Goal: Book appointment/travel/reservation

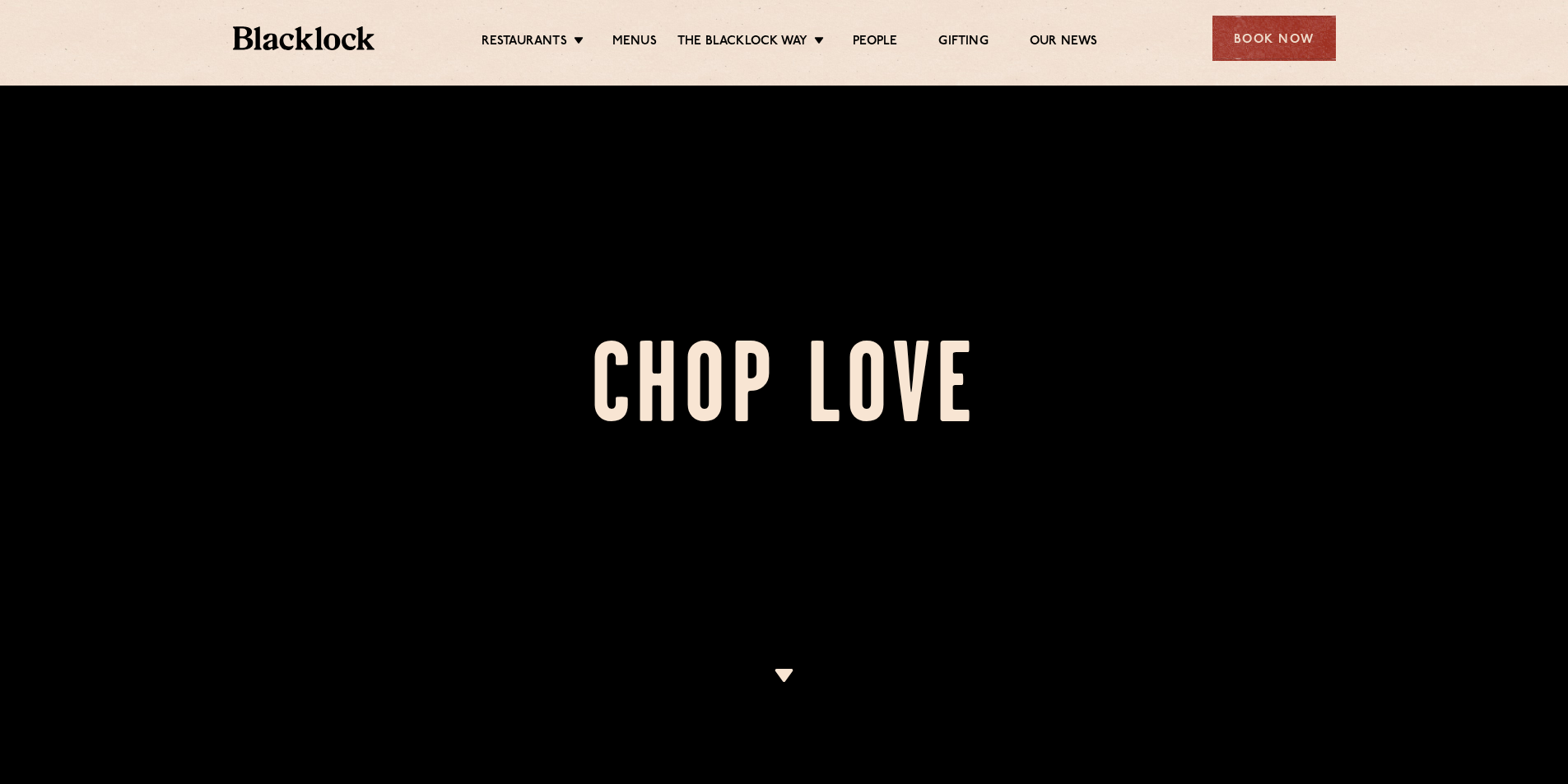
scroll to position [411, 0]
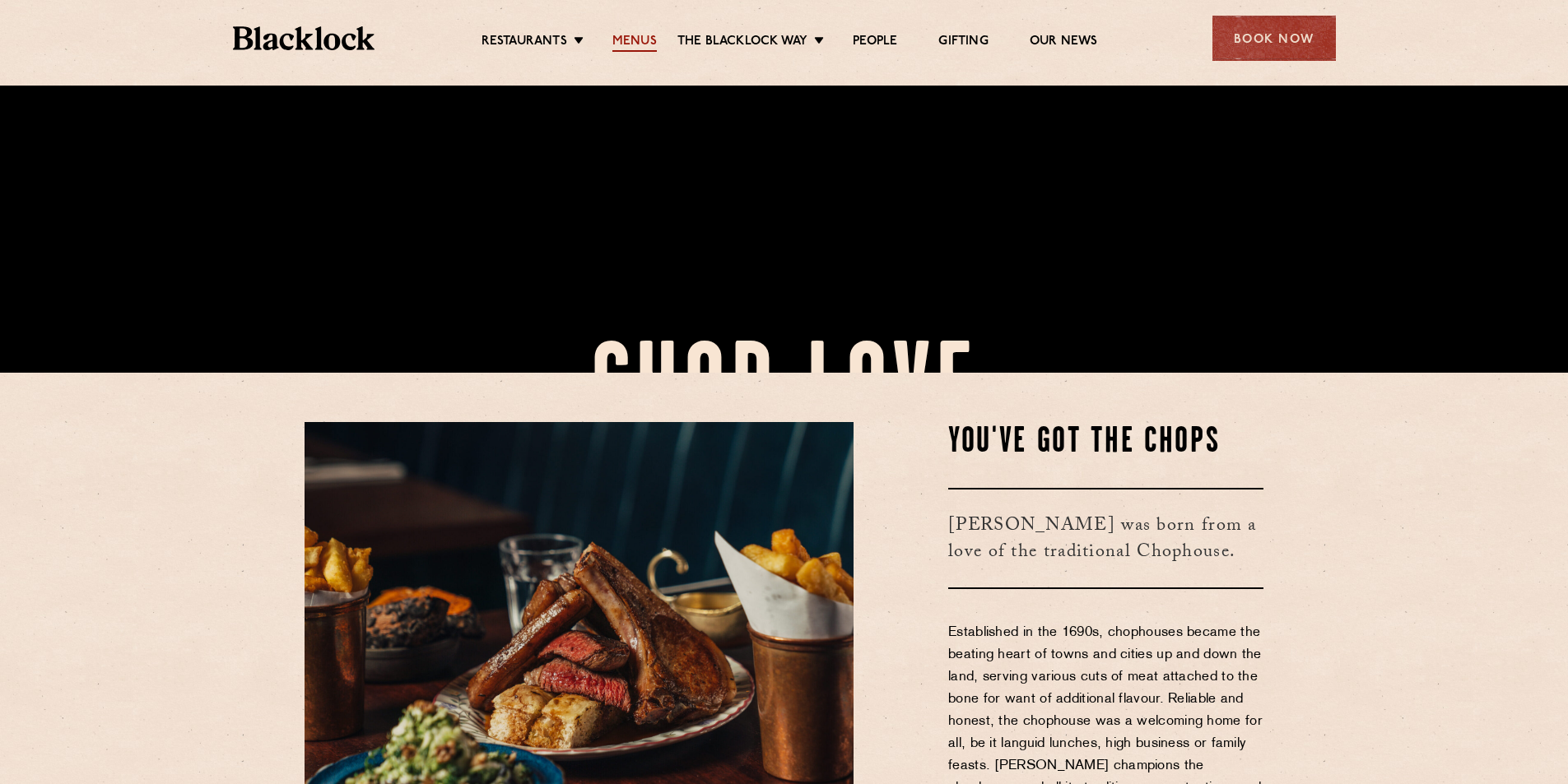
click at [647, 43] on link "Menus" at bounding box center [634, 43] width 44 height 18
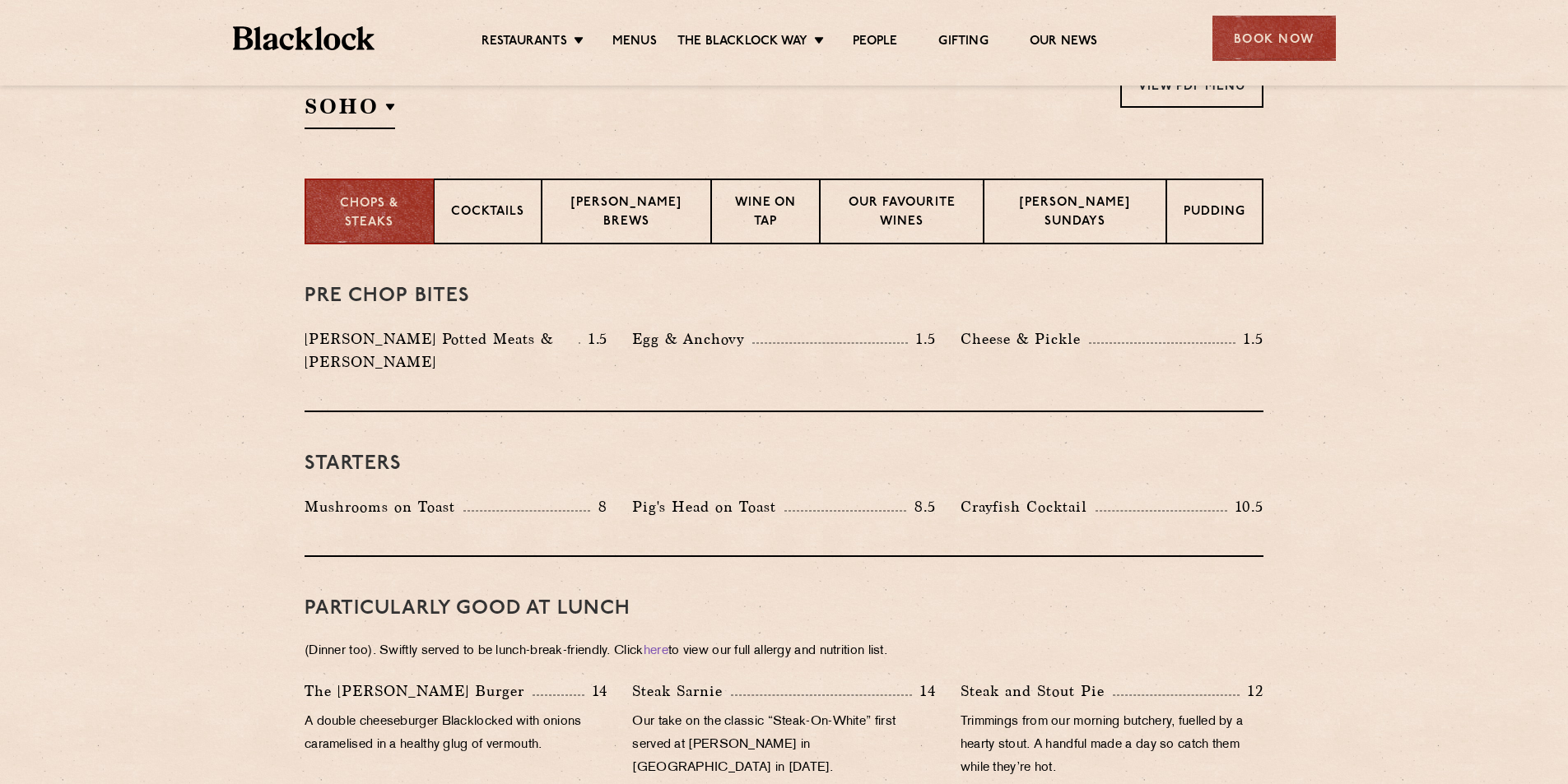
scroll to position [494, 0]
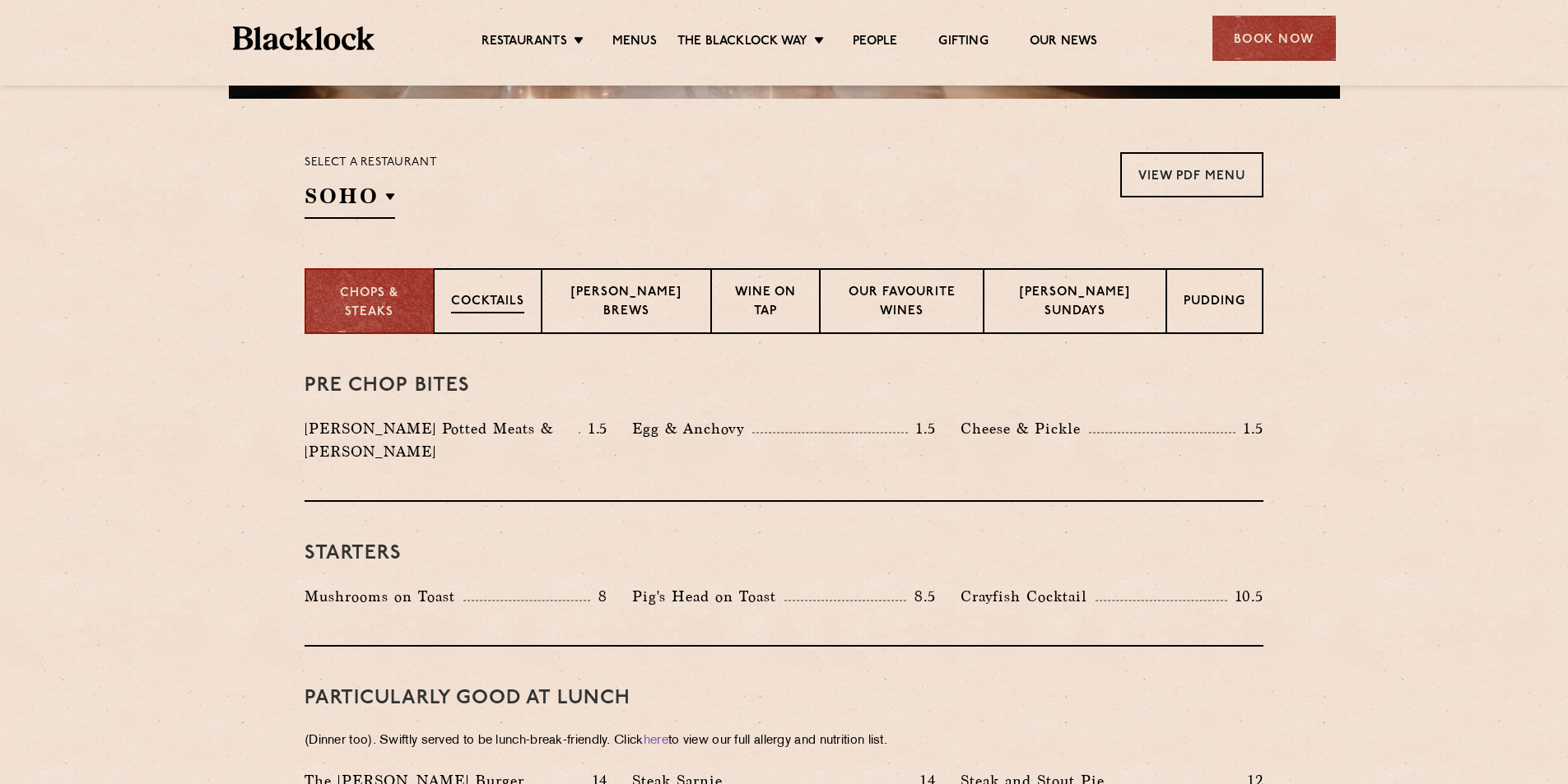
click at [487, 321] on div "Cocktails" at bounding box center [488, 301] width 108 height 66
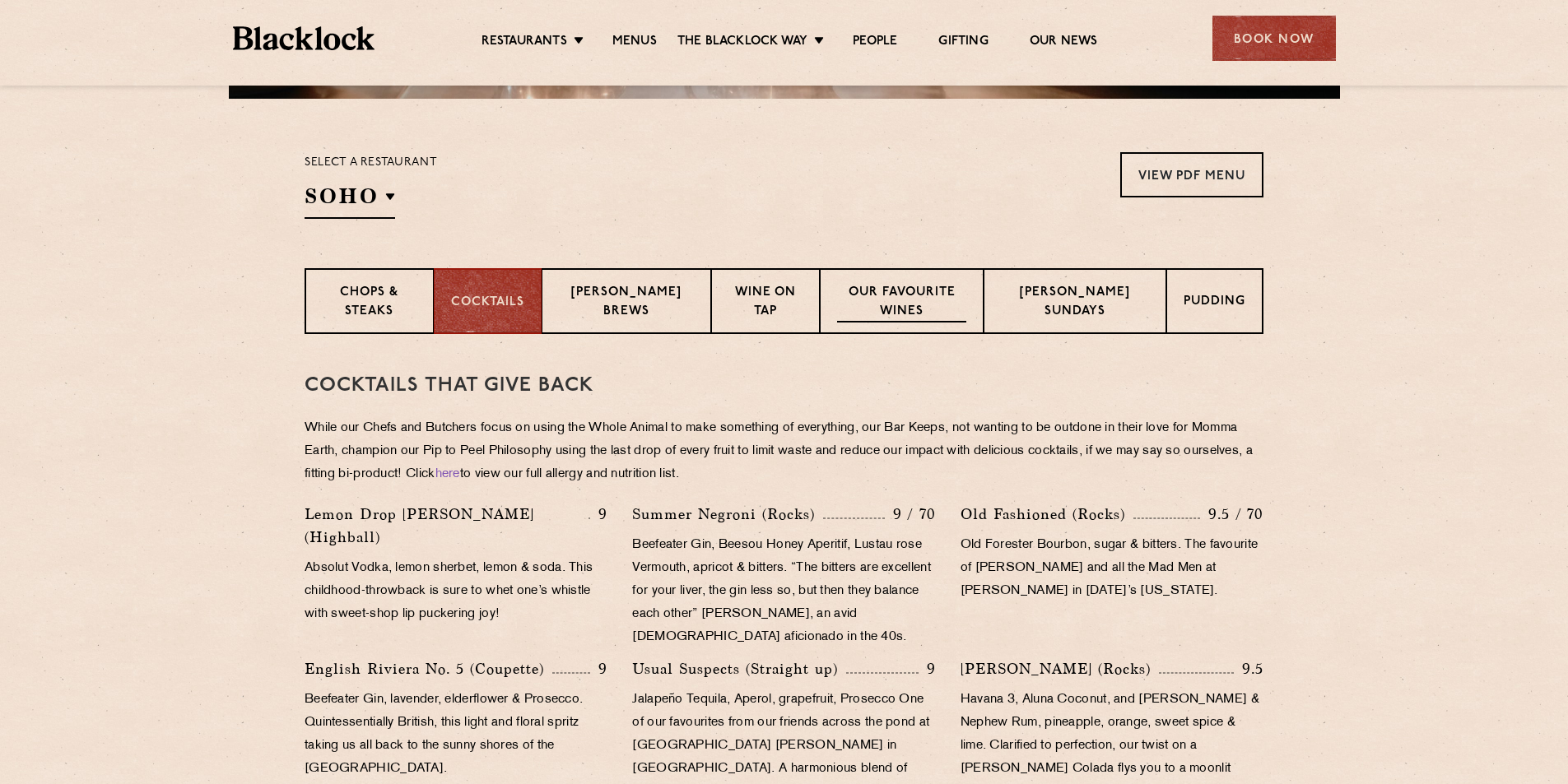
click at [889, 301] on p "Our favourite wines" at bounding box center [902, 303] width 130 height 38
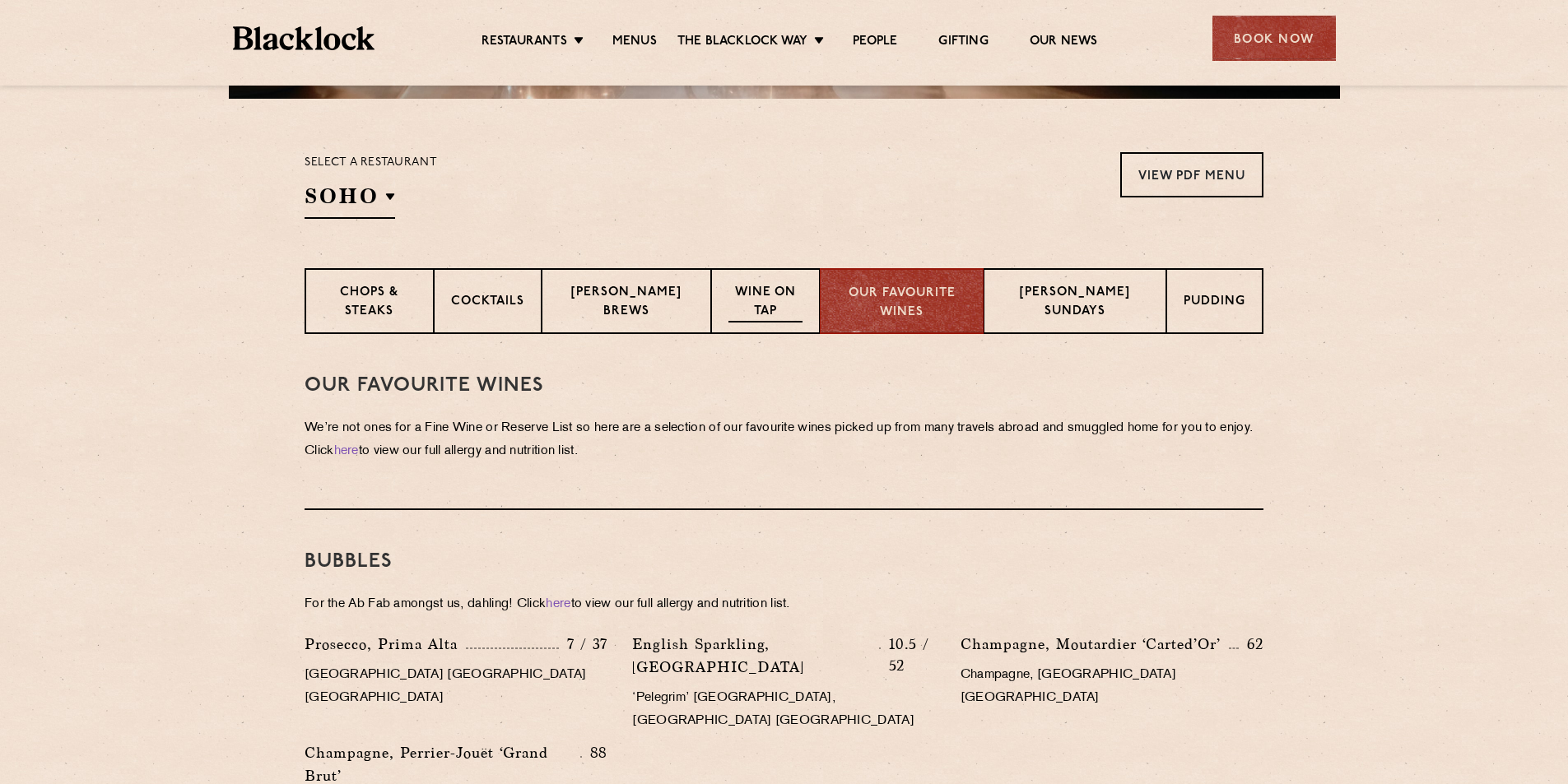
click at [742, 299] on p "Wine on Tap" at bounding box center [765, 303] width 73 height 38
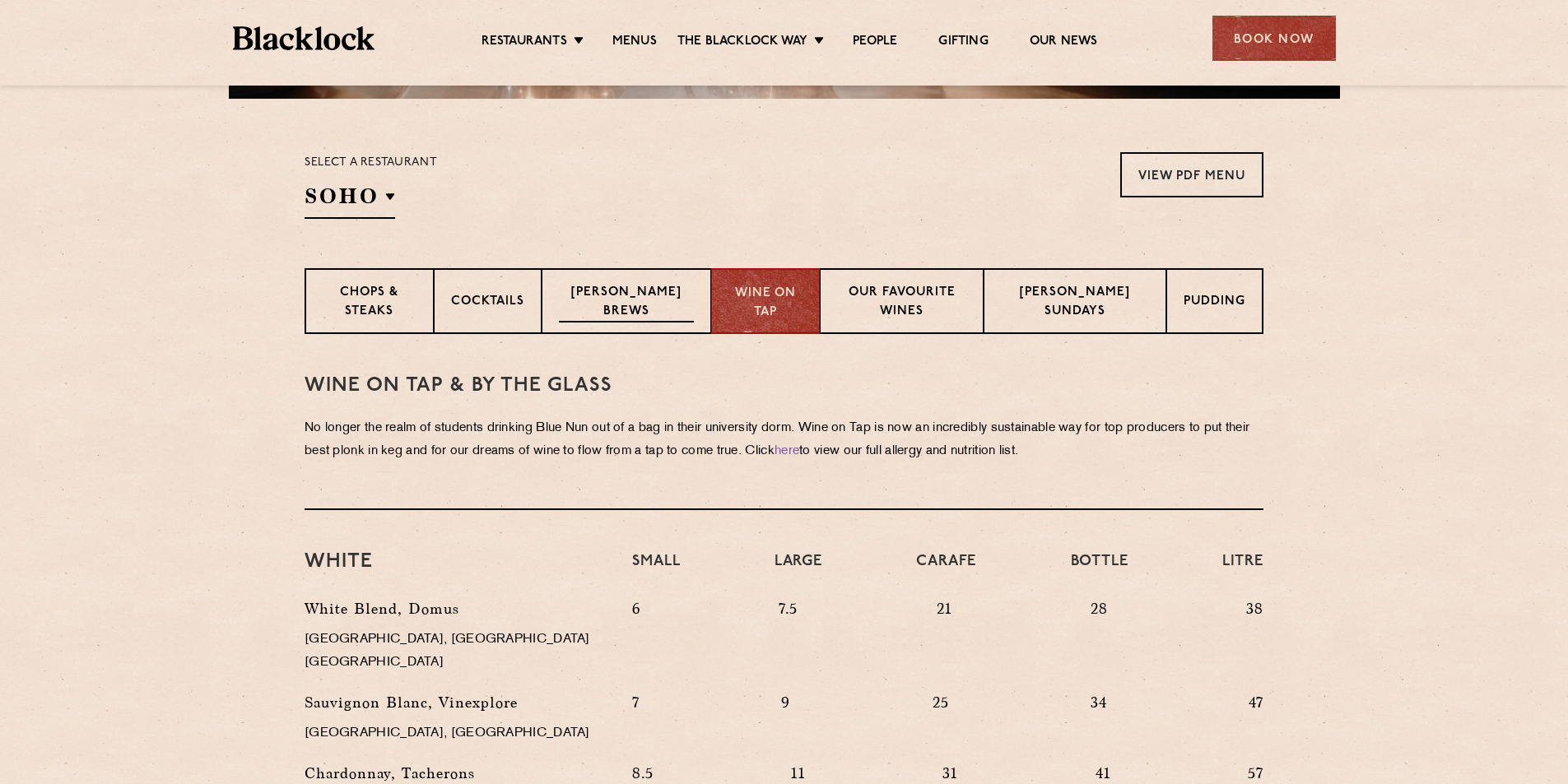
click at [614, 297] on p "Blacklock Brews" at bounding box center [626, 303] width 135 height 38
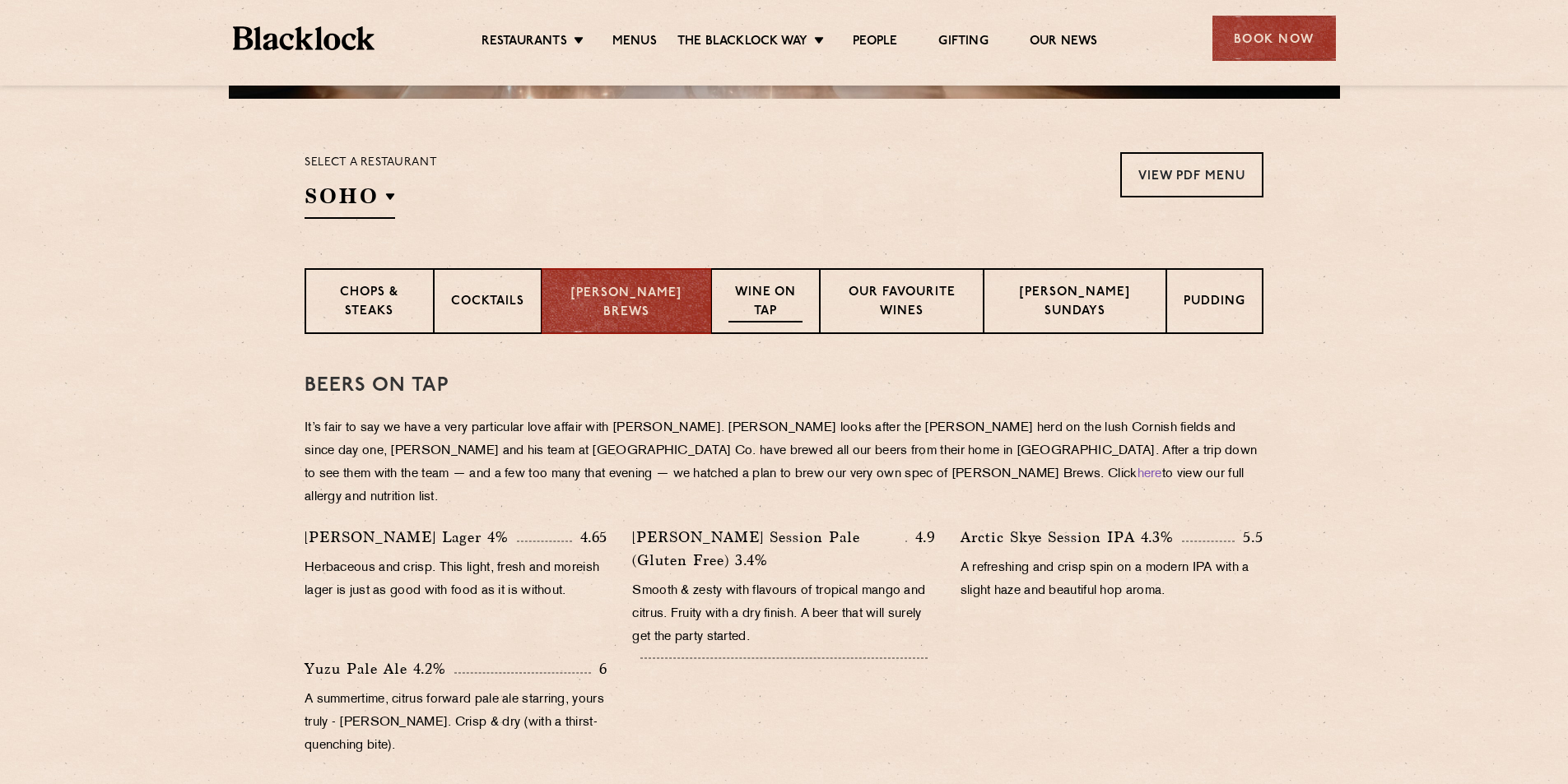
click at [754, 328] on div "Wine on Tap" at bounding box center [765, 301] width 108 height 66
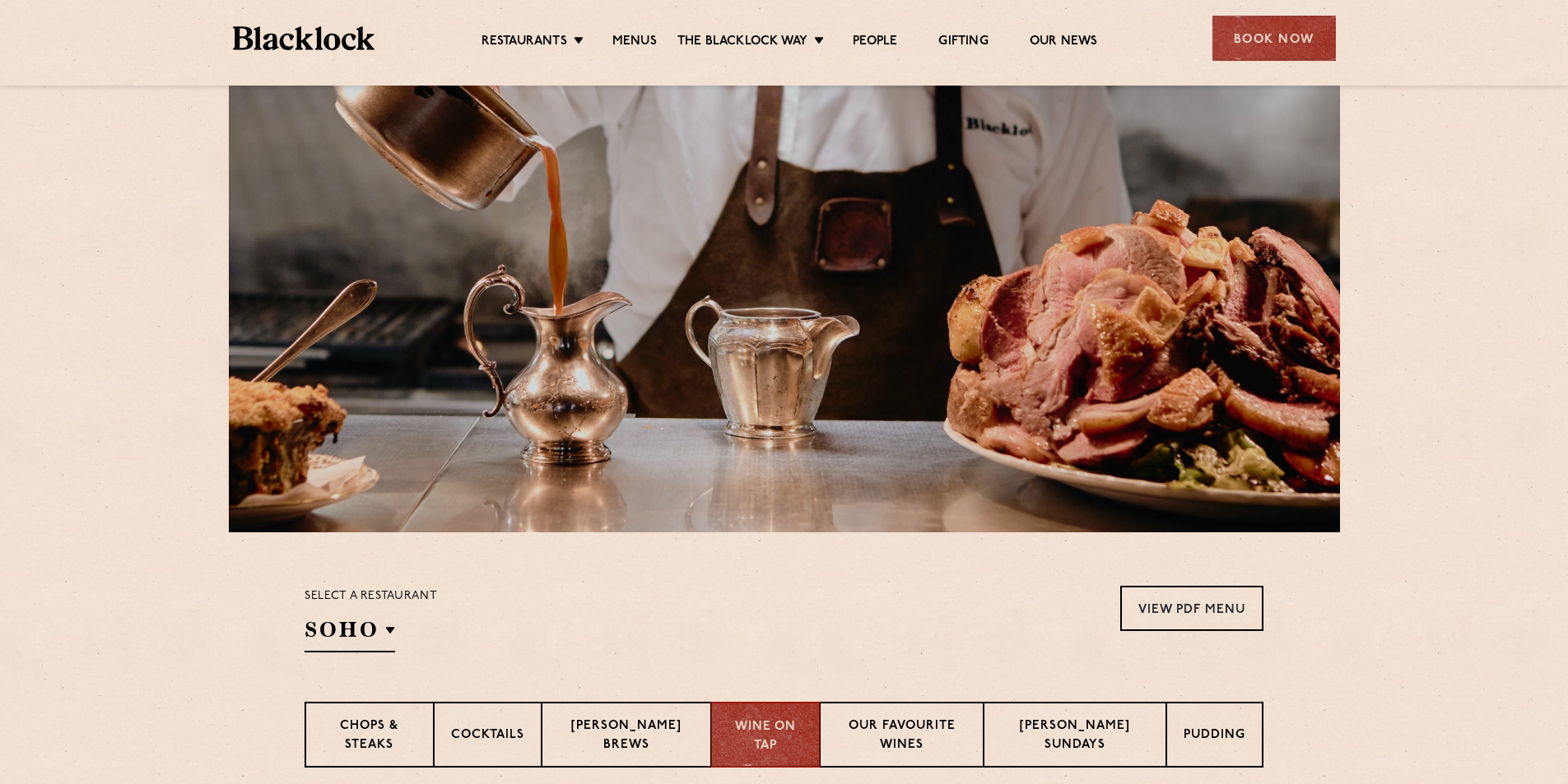
scroll to position [0, 0]
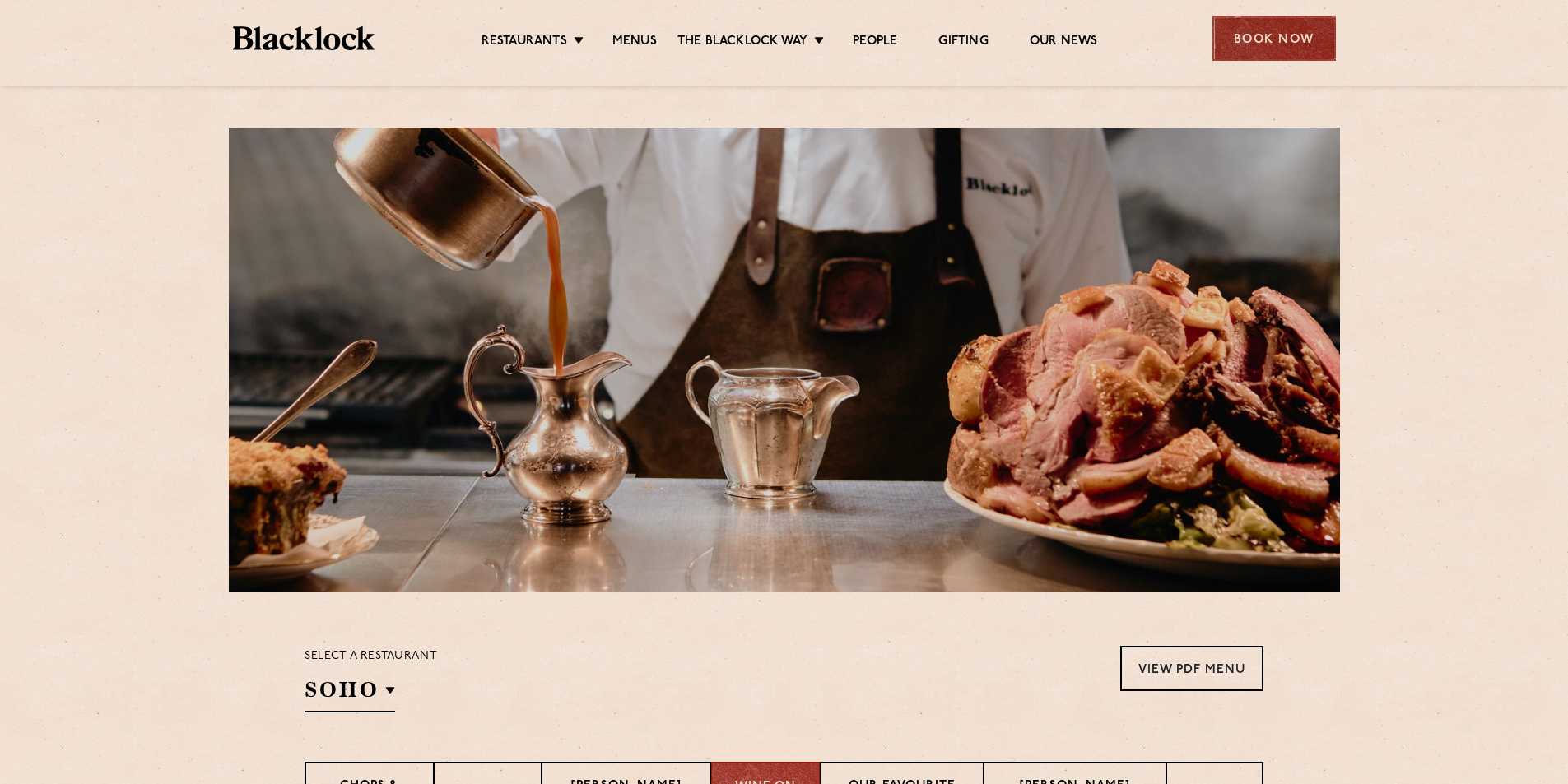
click at [1263, 44] on div "Book Now" at bounding box center [1274, 38] width 124 height 45
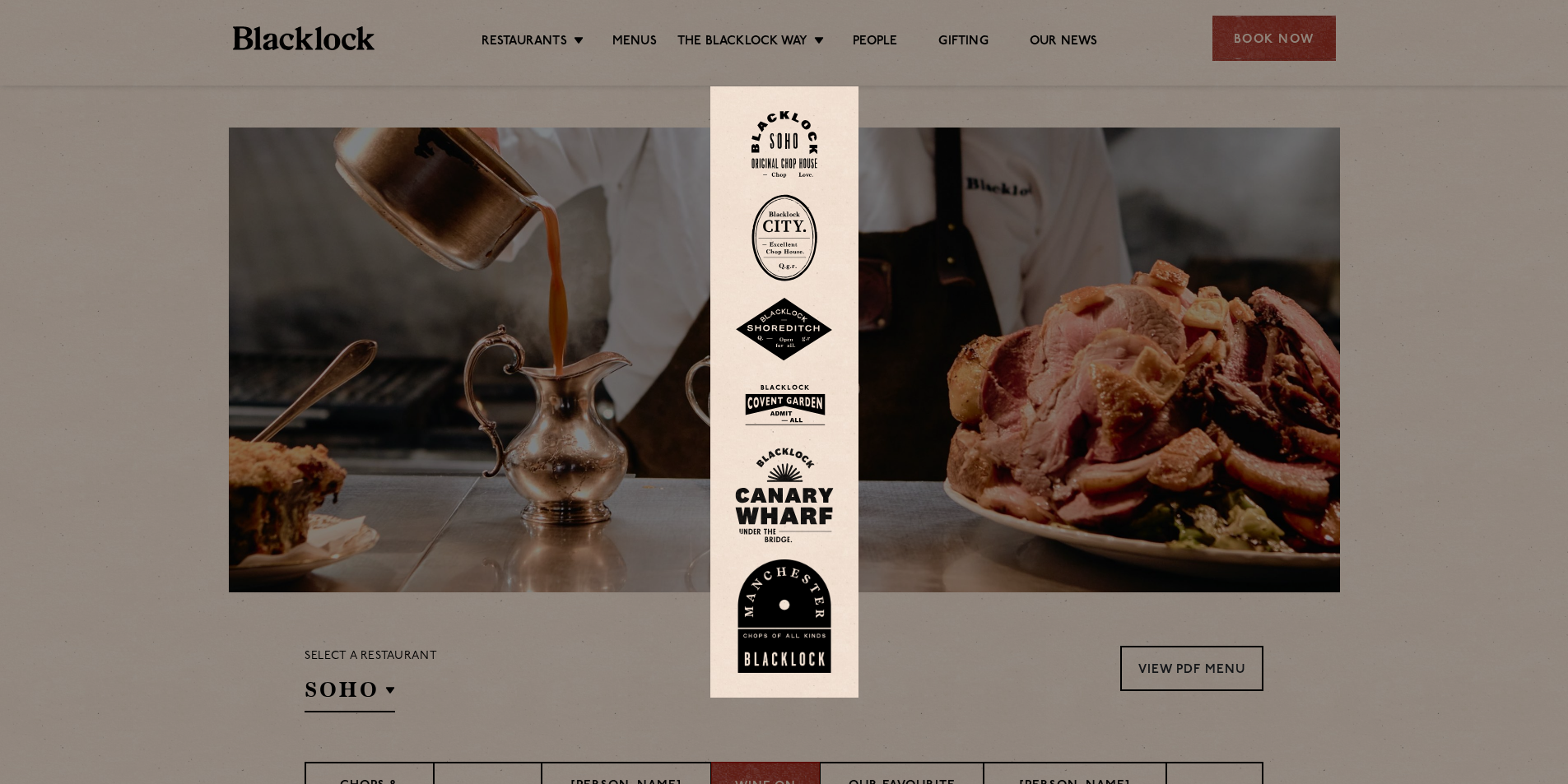
click at [802, 226] on img at bounding box center [785, 238] width 66 height 87
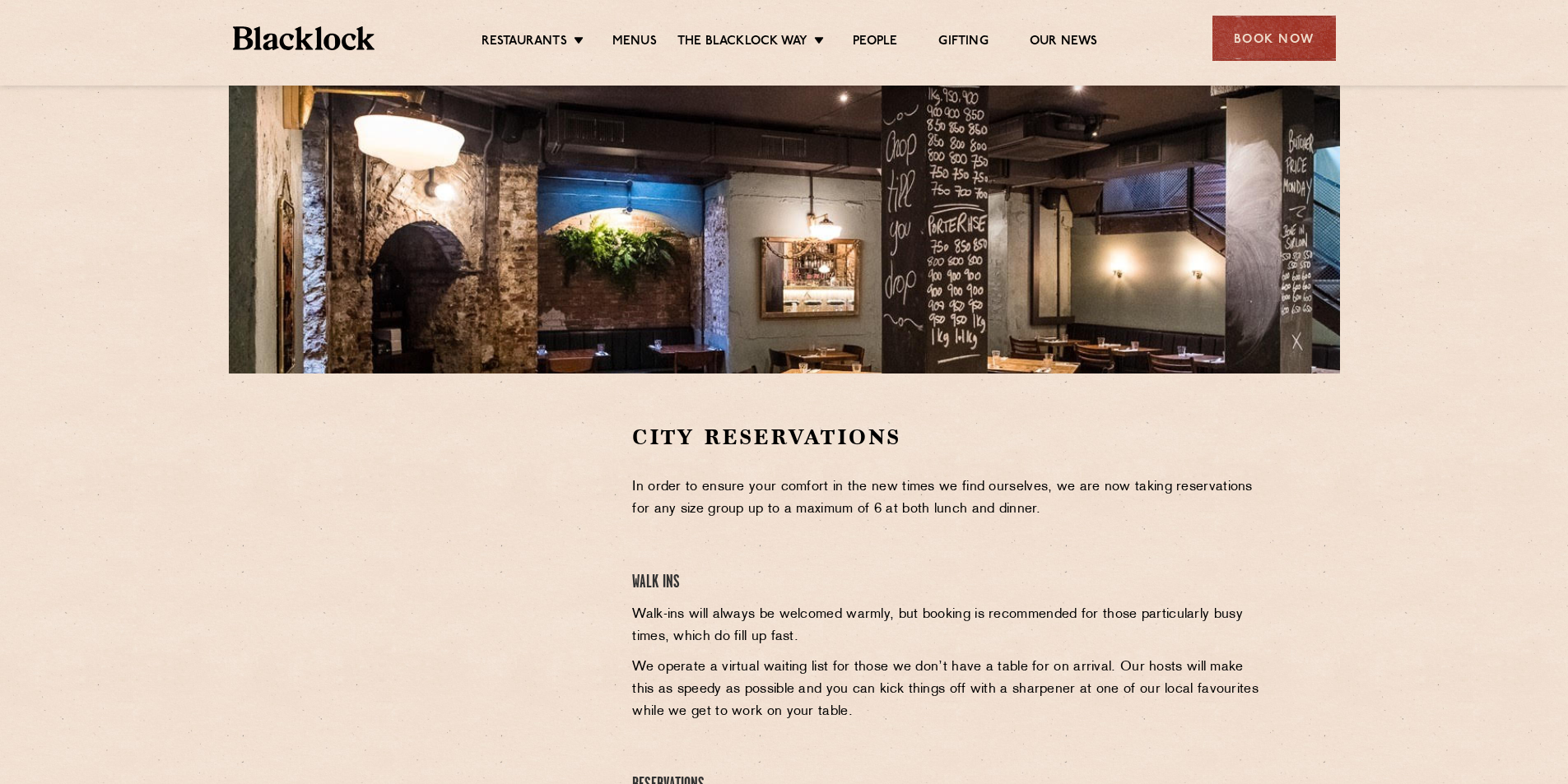
scroll to position [242, 0]
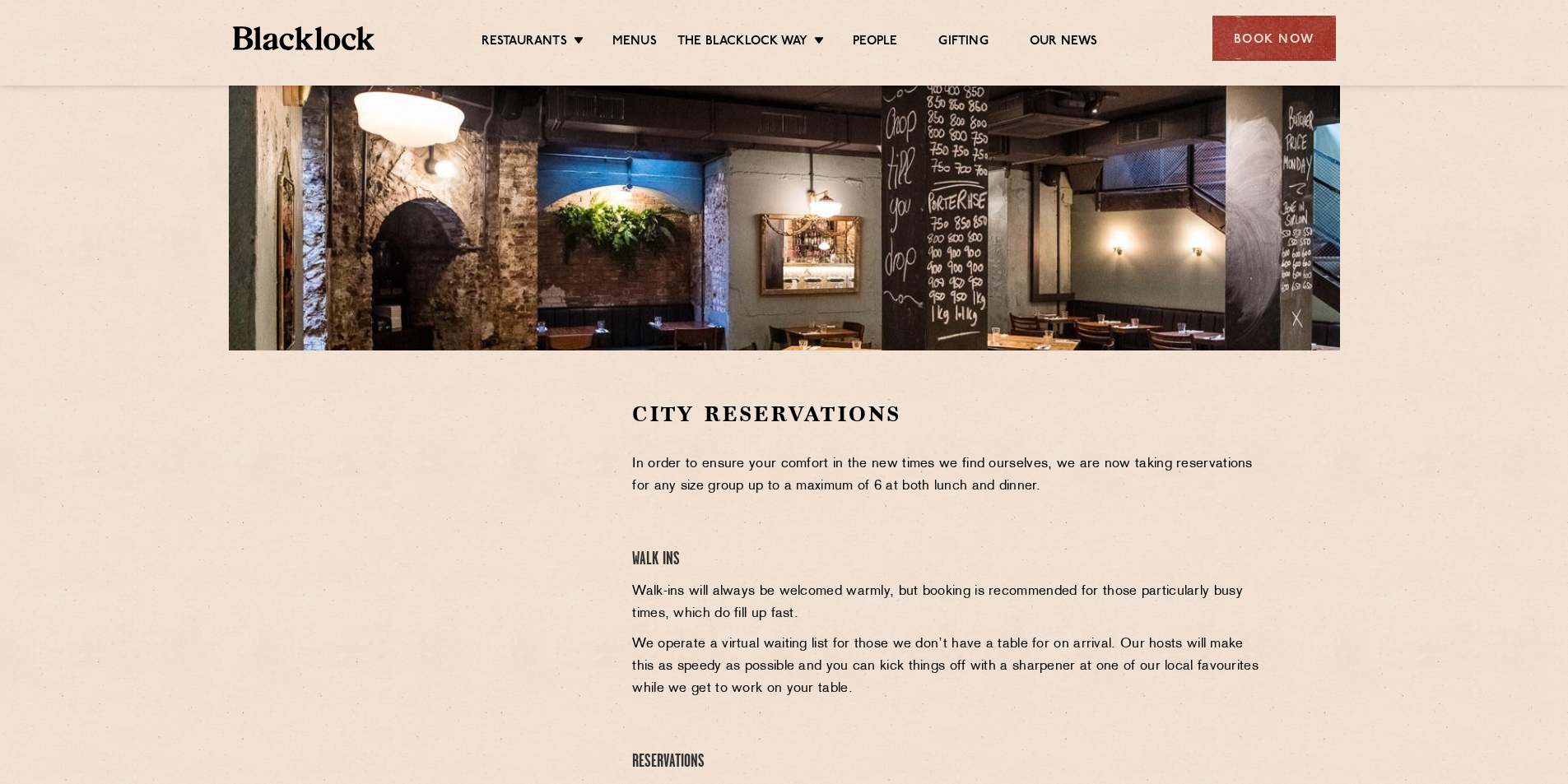
click at [453, 182] on div at bounding box center [785, 118] width 1112 height 465
